Goal: Task Accomplishment & Management: Use online tool/utility

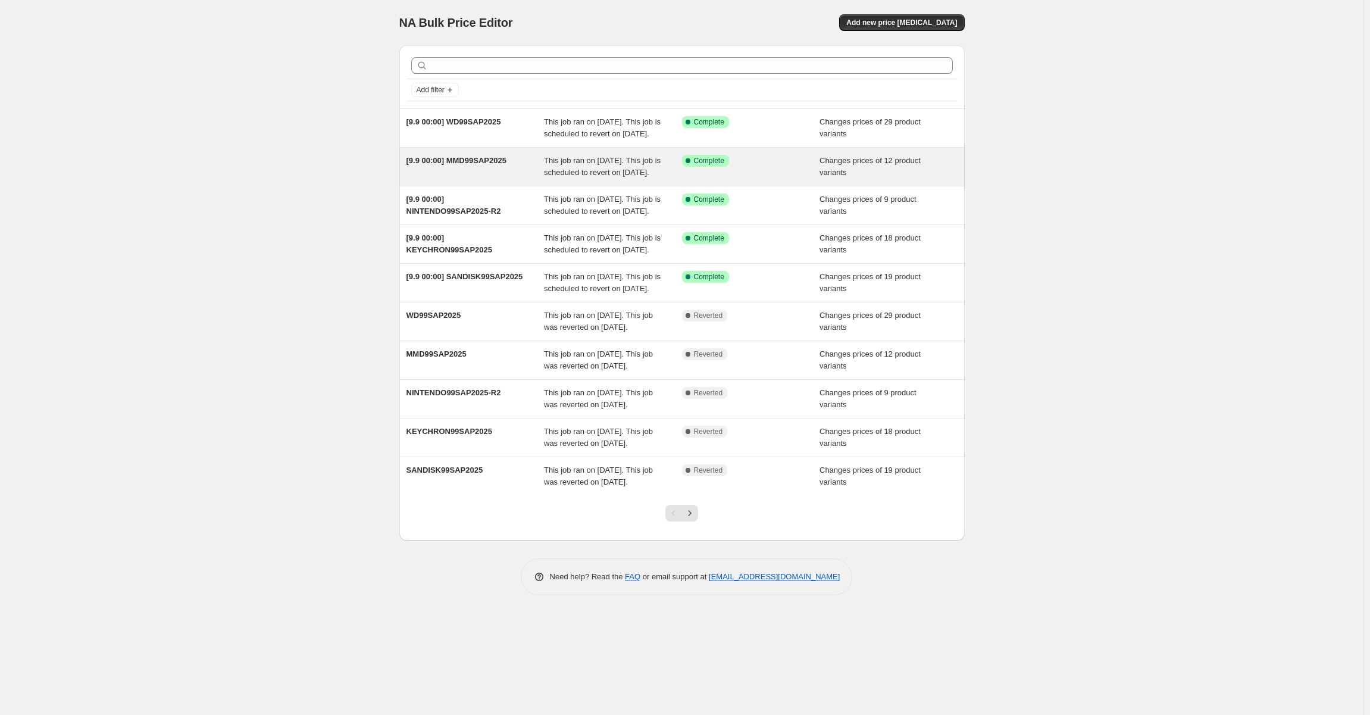
click at [514, 179] on div "[9.9 00:00] MMD99SAP2025" at bounding box center [475, 167] width 138 height 24
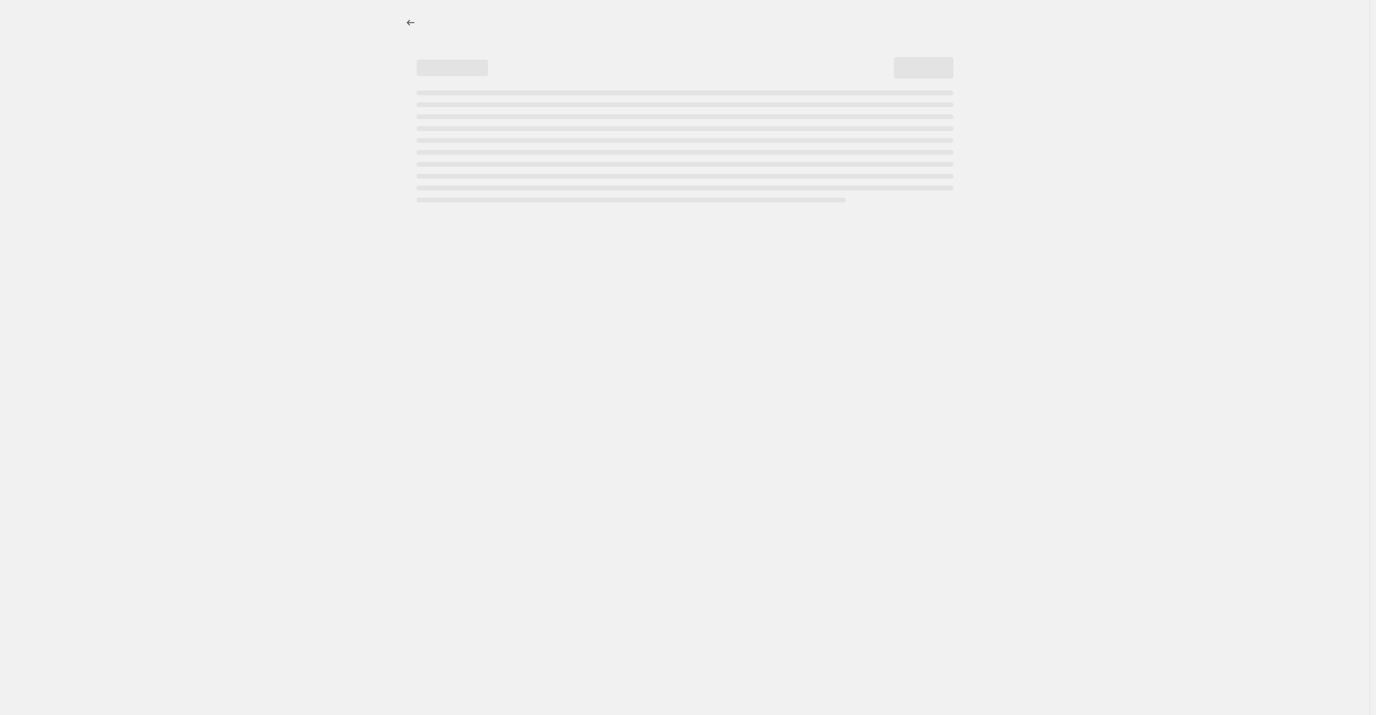
select select "product_type"
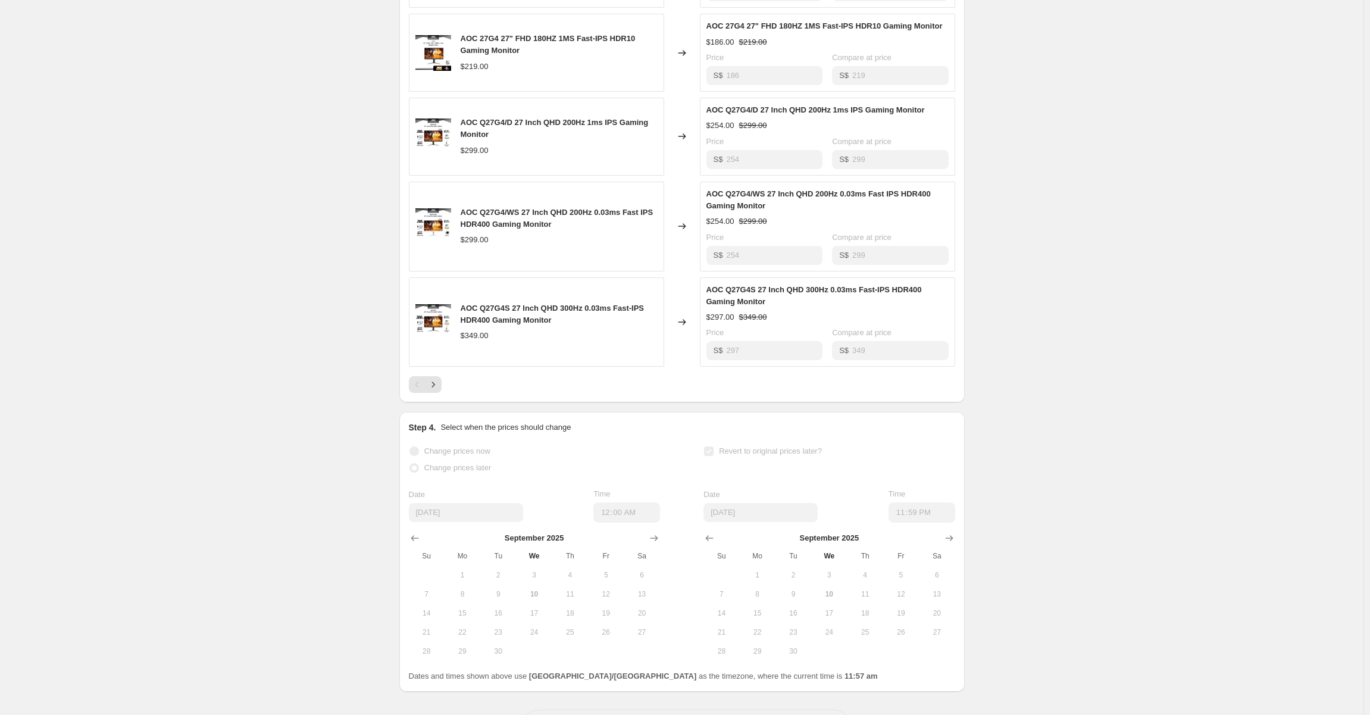
scroll to position [779, 0]
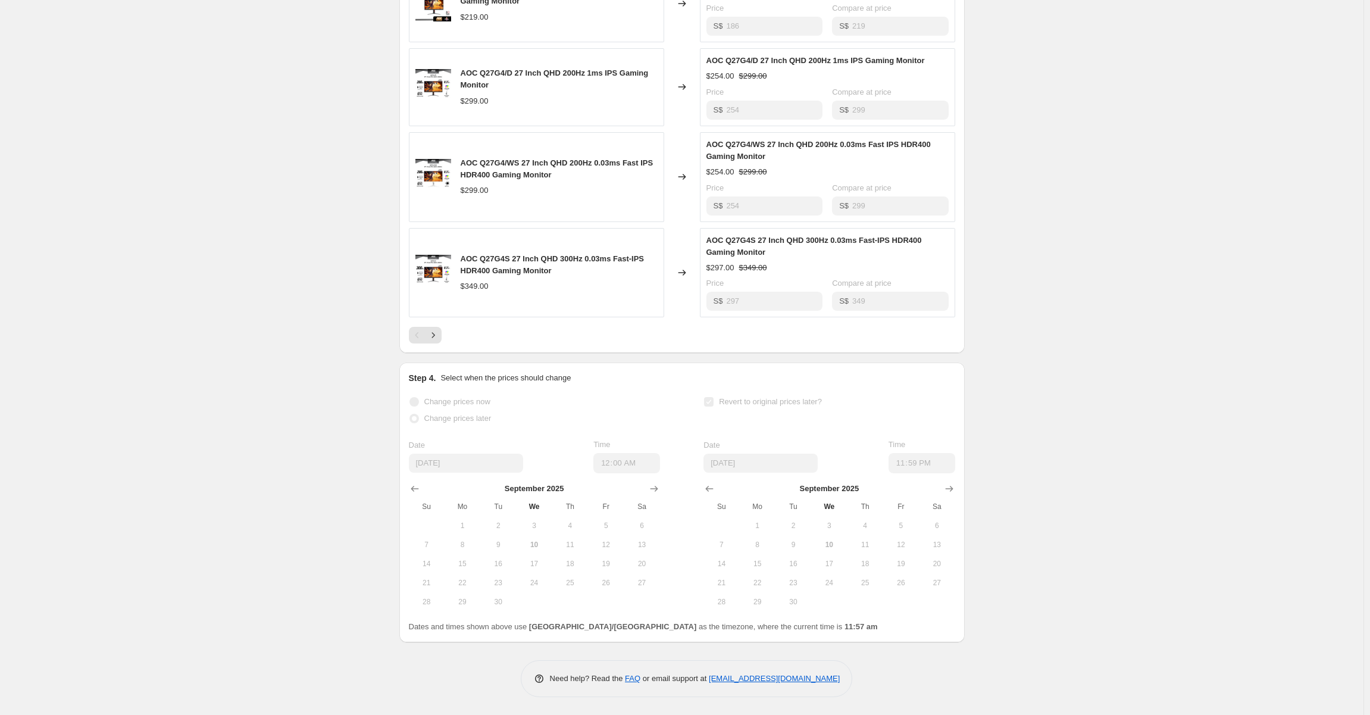
click at [517, 378] on p "Select when the prices should change" at bounding box center [505, 378] width 130 height 12
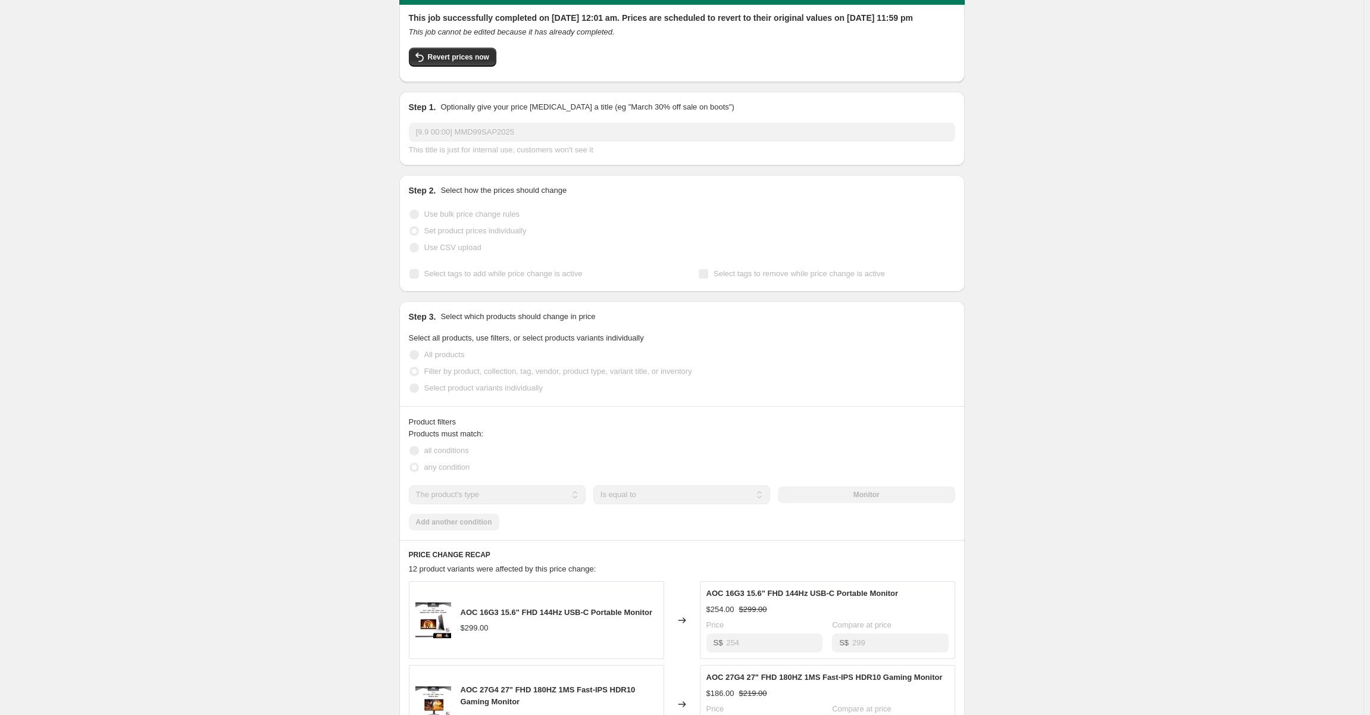
scroll to position [0, 0]
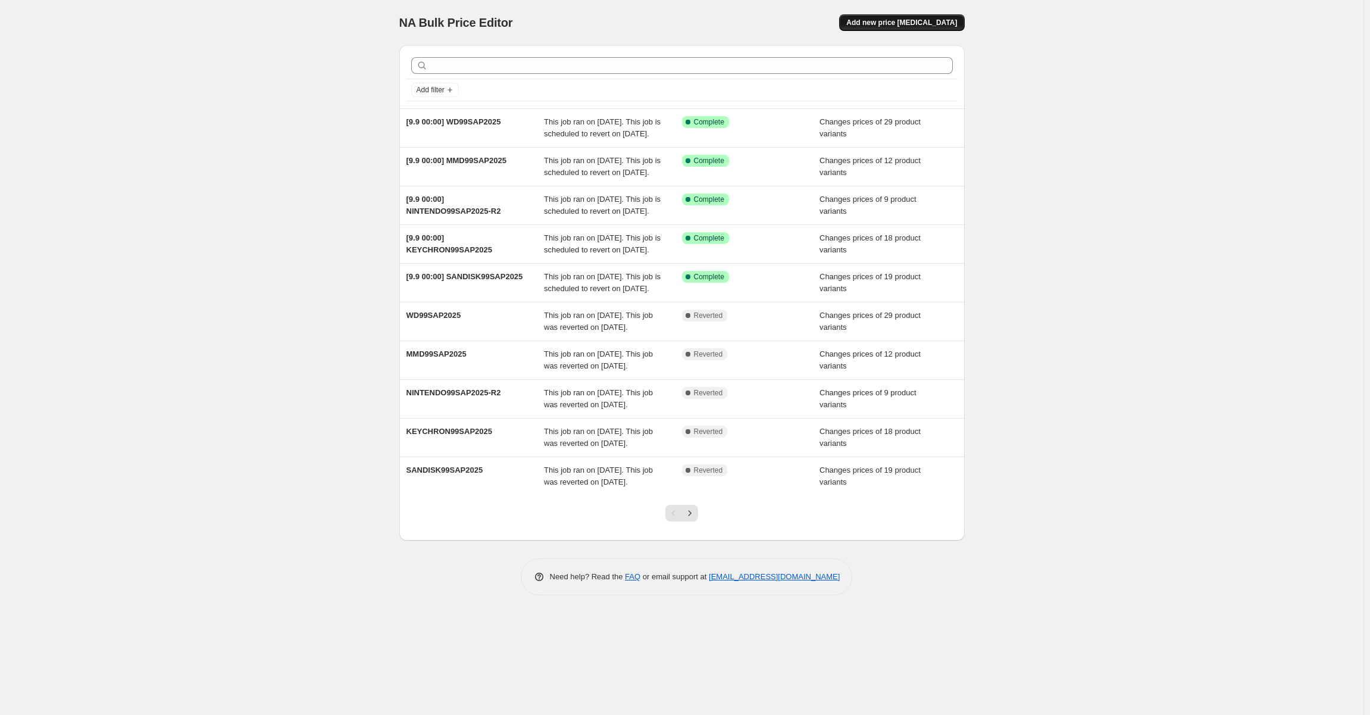
click at [923, 15] on button "Add new price [MEDICAL_DATA]" at bounding box center [901, 22] width 125 height 17
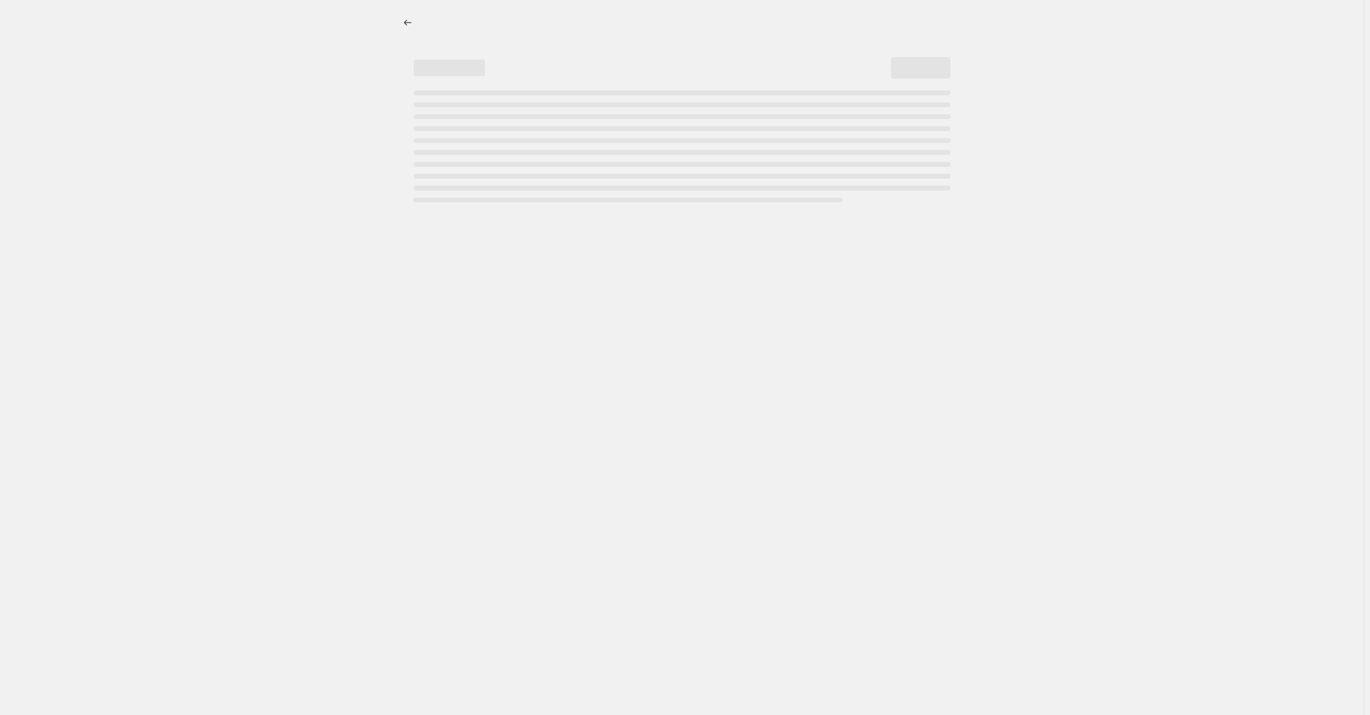
select select "percentage"
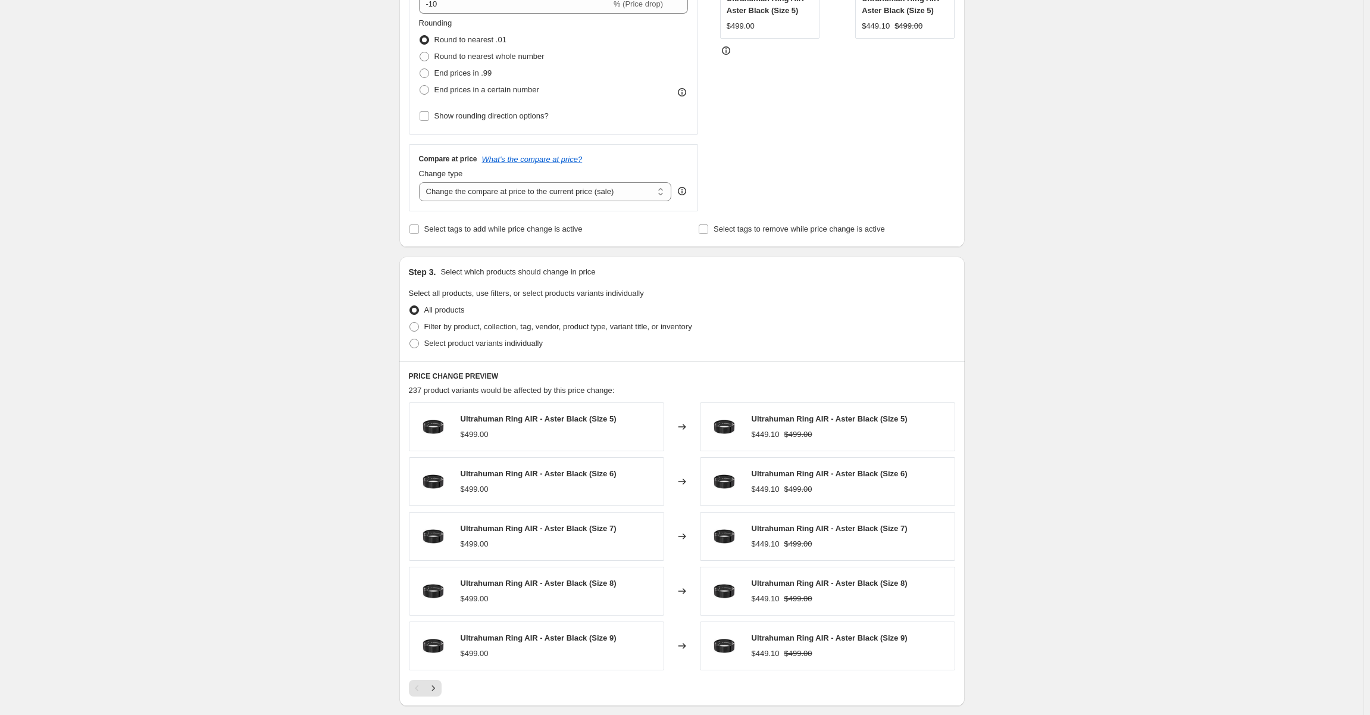
scroll to position [178, 0]
